Goal: Task Accomplishment & Management: Manage account settings

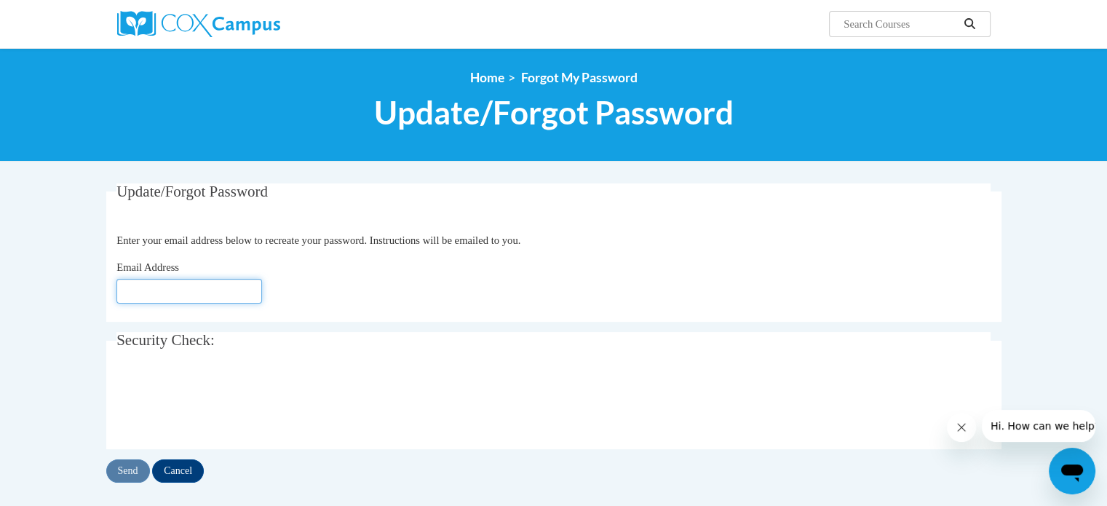
click at [178, 299] on input "Email Address" at bounding box center [189, 291] width 146 height 25
type input "dmantrim@kusd.edu"
click at [119, 477] on input "Send" at bounding box center [128, 470] width 44 height 23
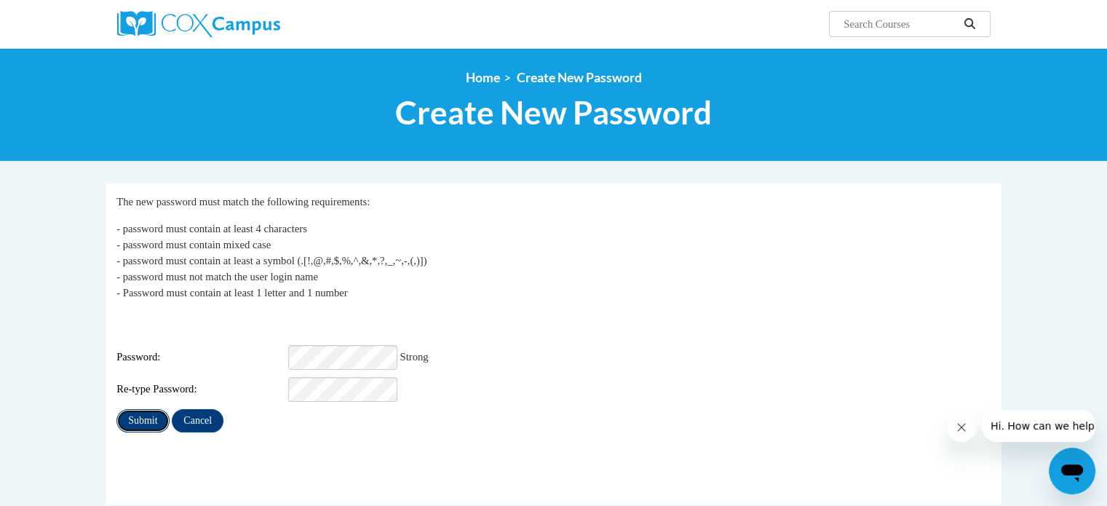
click at [138, 409] on input "Submit" at bounding box center [142, 420] width 52 height 23
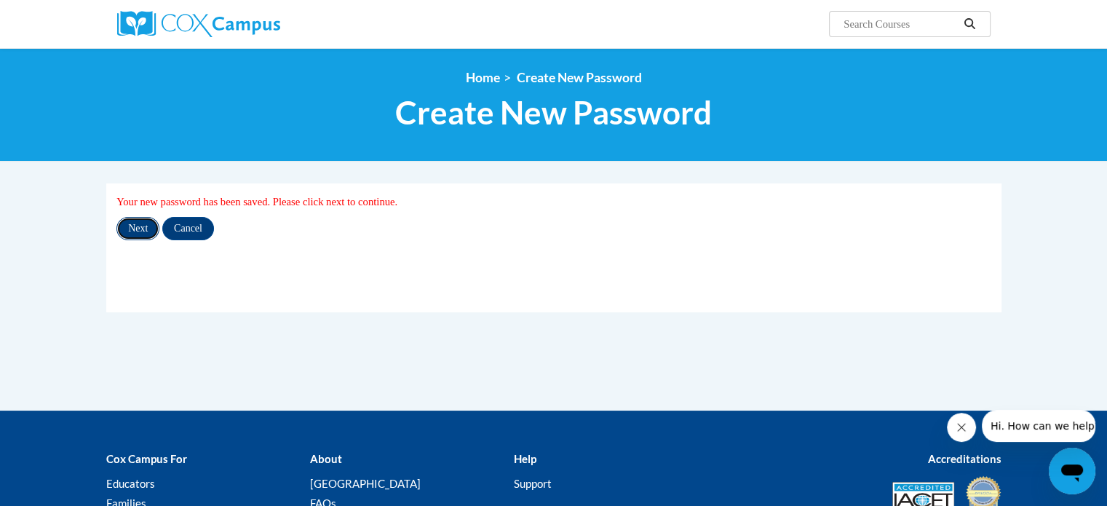
click at [146, 229] on input "Next" at bounding box center [137, 228] width 43 height 23
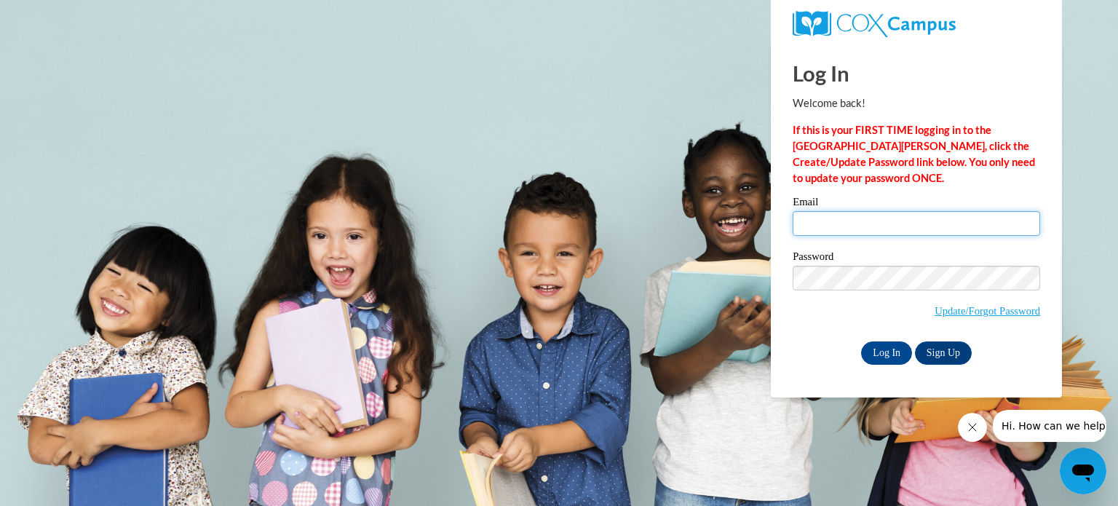
type input "dmantrim@kusd.edu"
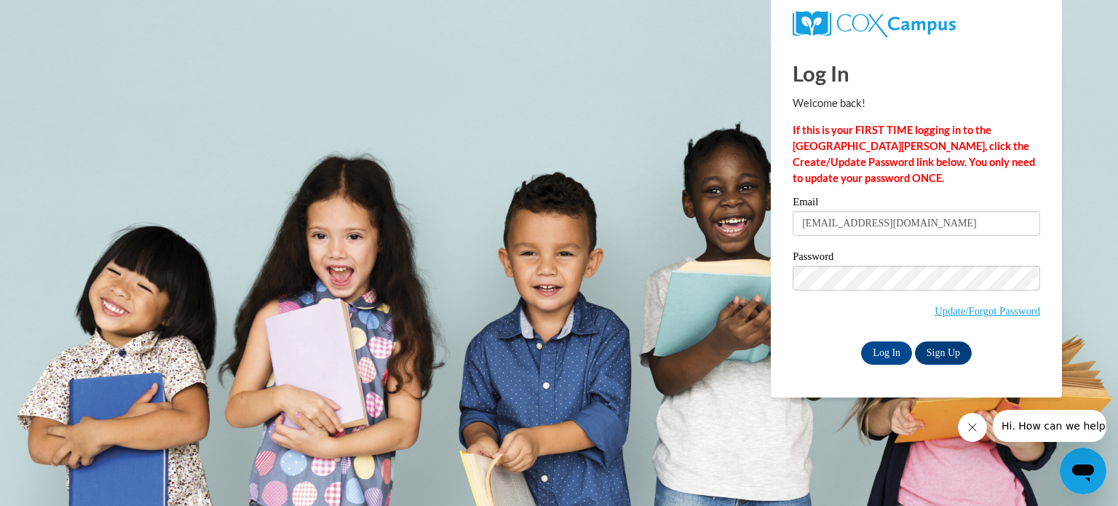
click at [652, 459] on body "Log In Welcome back! If this is your FIRST TIME logging in to the NEW Cox Campu…" at bounding box center [559, 253] width 1118 height 506
click at [876, 352] on input "Log In" at bounding box center [886, 352] width 51 height 23
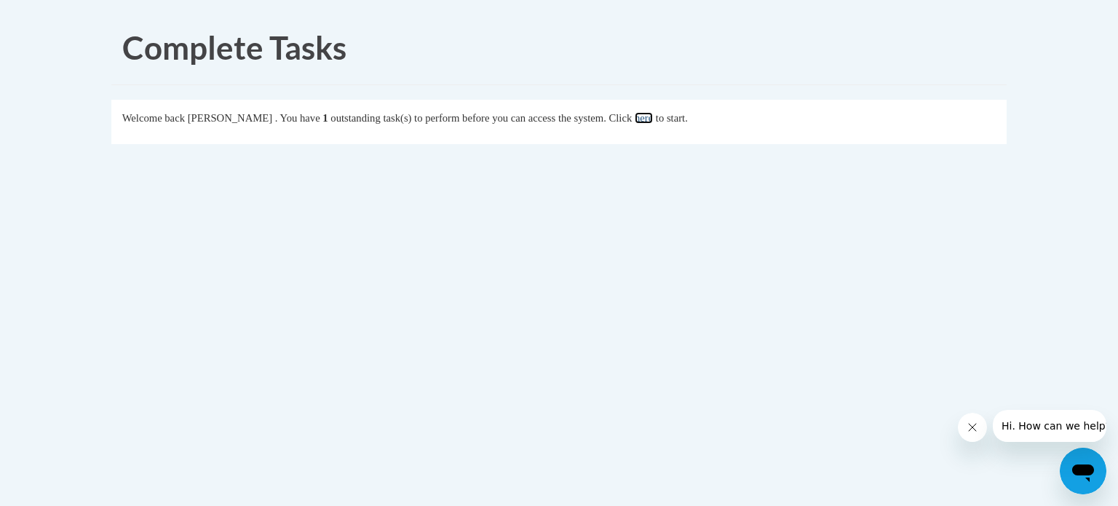
click at [653, 119] on link "here" at bounding box center [644, 118] width 18 height 12
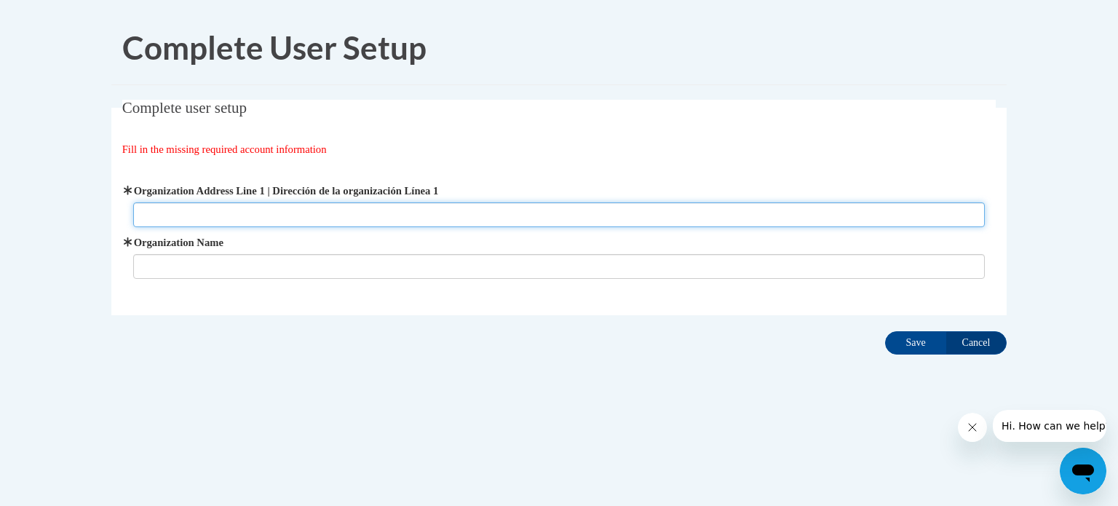
click at [495, 213] on input "Organization Address Line 1 | Dirección de la organización Línea 1" at bounding box center [559, 214] width 852 height 25
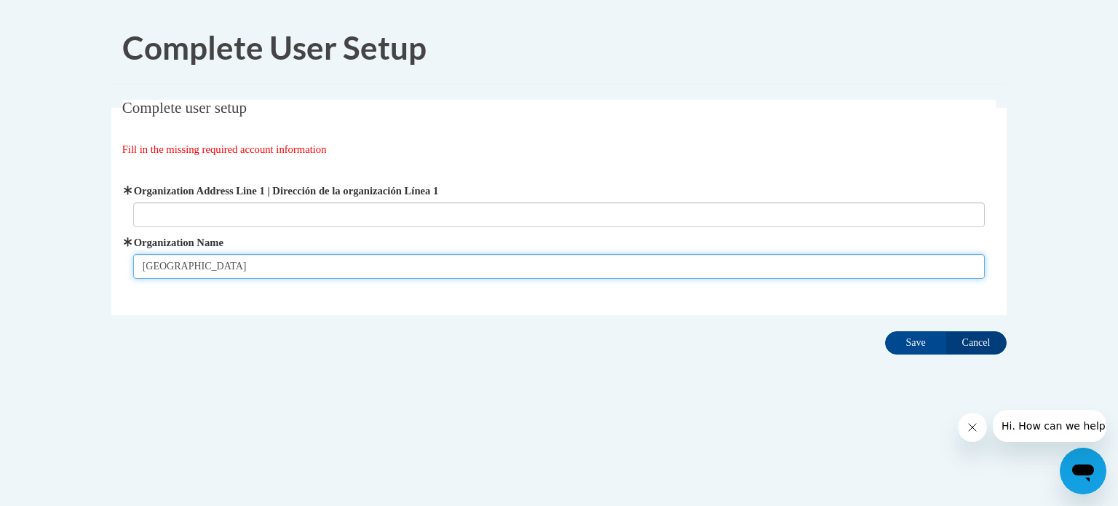
type input "[GEOGRAPHIC_DATA]"
